Goal: Information Seeking & Learning: Learn about a topic

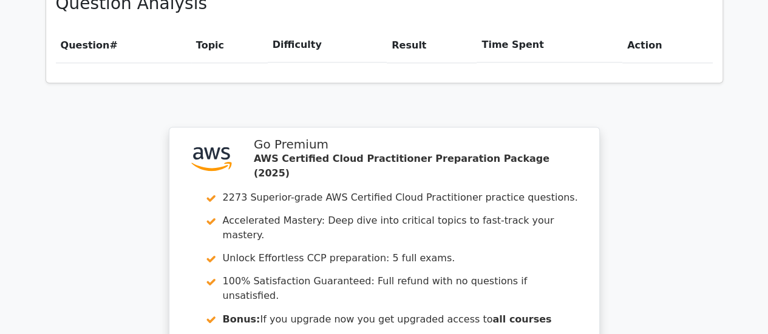
scroll to position [1076, 0]
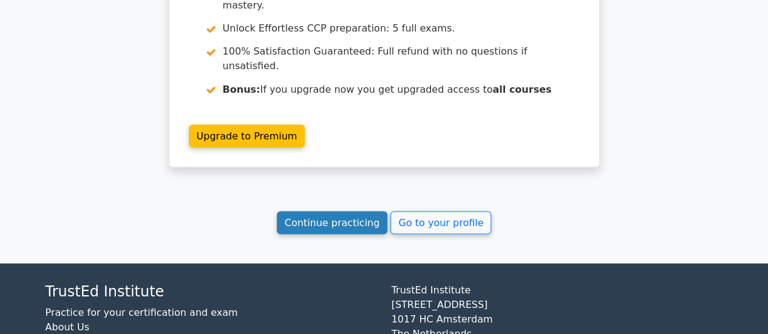
click at [360, 211] on link "Continue practicing" at bounding box center [332, 222] width 111 height 23
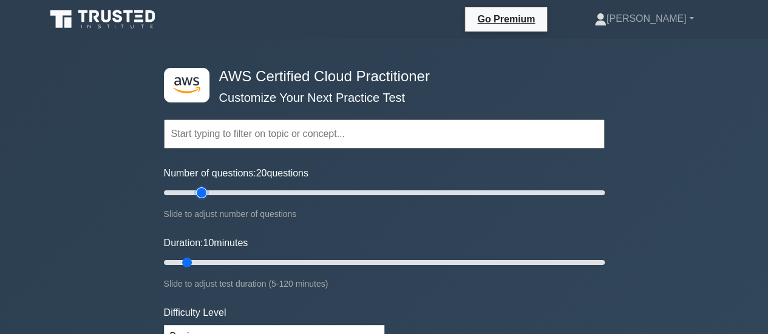
type input "20"
click at [201, 195] on input "Number of questions: 20 questions" at bounding box center [384, 193] width 441 height 15
click at [204, 259] on input "Duration: 15 minutes" at bounding box center [384, 262] width 441 height 15
click at [199, 260] on input "Duration: 15 minutes" at bounding box center [384, 262] width 441 height 15
type input "15"
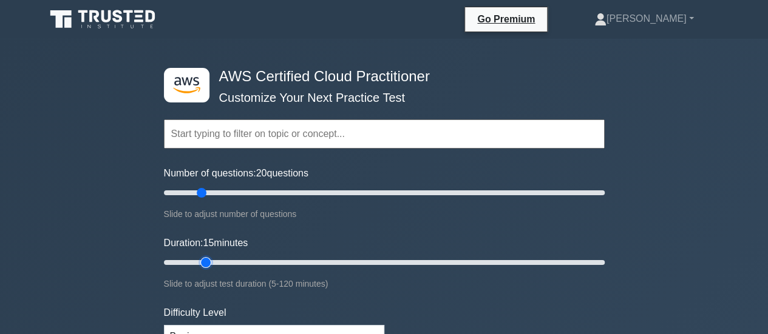
drag, startPoint x: 199, startPoint y: 260, endPoint x: 205, endPoint y: 258, distance: 6.5
click at [205, 258] on input "Duration: 15 minutes" at bounding box center [384, 262] width 441 height 15
click at [308, 128] on input "text" at bounding box center [384, 134] width 441 height 29
click at [401, 55] on div ".st0{fill:#252F3E;} .st1{fill-rule:evenodd;clip-rule:evenodd;fill:#FF9900;} AWS…" at bounding box center [384, 263] width 455 height 448
